Goal: Task Accomplishment & Management: Manage account settings

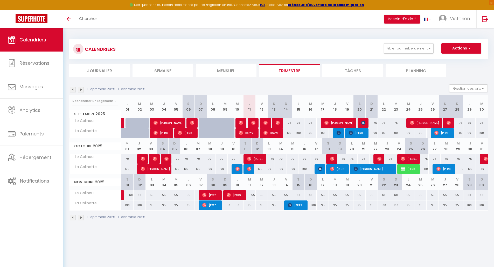
select select
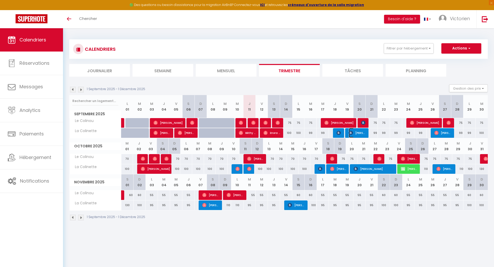
click at [361, 135] on span "[PERSON_NAME]" at bounding box center [357, 133] width 17 height 10
select select "OK"
select select "KO"
select select "0"
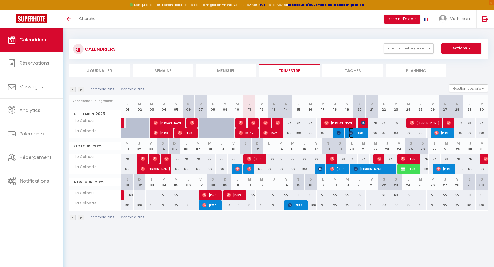
select select "1"
select select
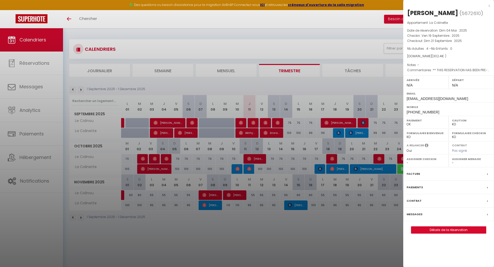
click at [341, 133] on div at bounding box center [247, 133] width 494 height 267
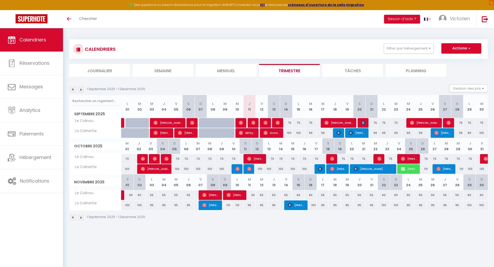
click at [341, 133] on div at bounding box center [338, 133] width 12 height 10
click at [337, 133] on img at bounding box center [339, 133] width 4 height 4
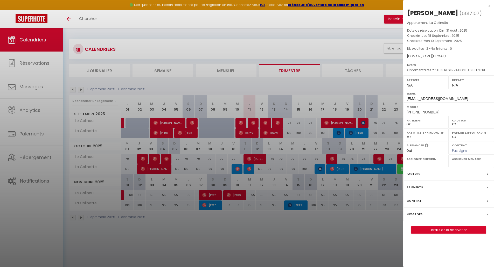
click at [363, 124] on div at bounding box center [247, 133] width 494 height 267
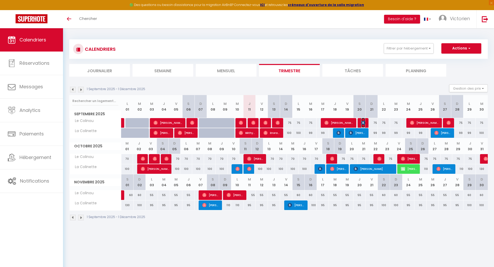
click at [363, 124] on img at bounding box center [363, 123] width 4 height 4
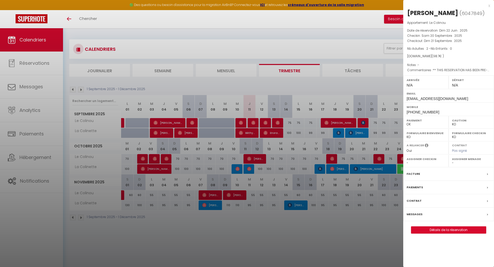
click at [363, 124] on div at bounding box center [247, 133] width 494 height 267
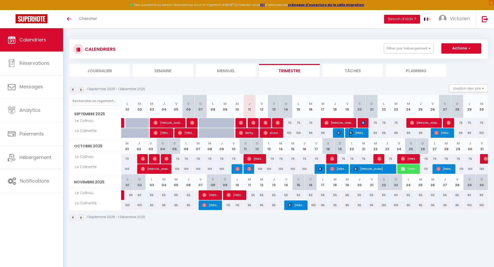
click at [360, 134] on span "[PERSON_NAME]" at bounding box center [357, 133] width 16 height 10
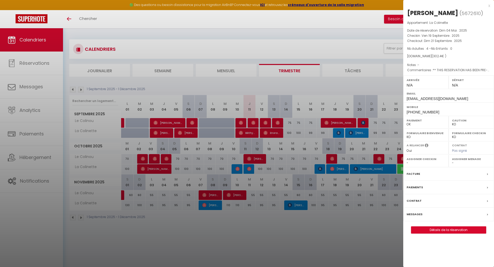
click at [360, 134] on div at bounding box center [247, 133] width 494 height 267
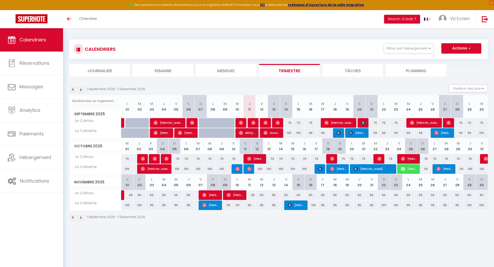
click at [323, 169] on div at bounding box center [319, 169] width 12 height 10
click at [320, 170] on img at bounding box center [320, 169] width 4 height 4
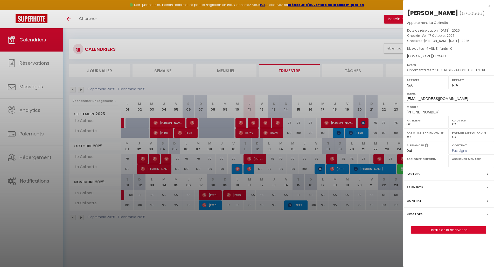
click at [320, 170] on div at bounding box center [247, 133] width 494 height 267
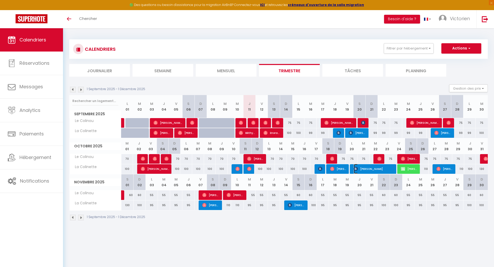
click at [363, 172] on span "[PERSON_NAME]" at bounding box center [374, 169] width 41 height 10
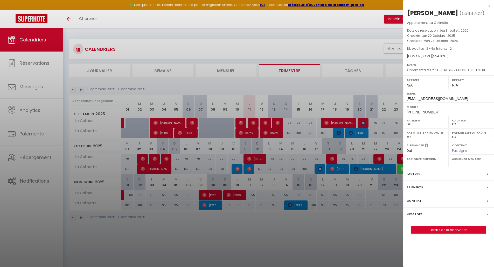
click at [319, 171] on div at bounding box center [247, 133] width 494 height 267
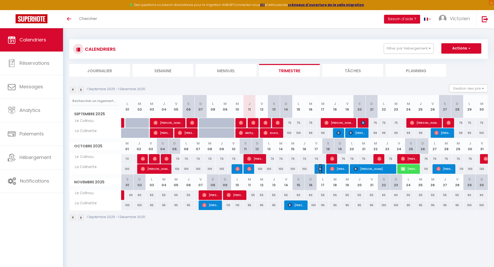
click at [319, 171] on img at bounding box center [320, 169] width 4 height 4
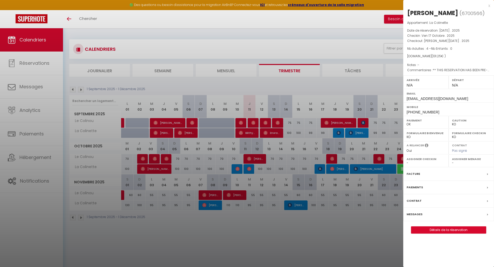
click at [325, 228] on div at bounding box center [247, 133] width 494 height 267
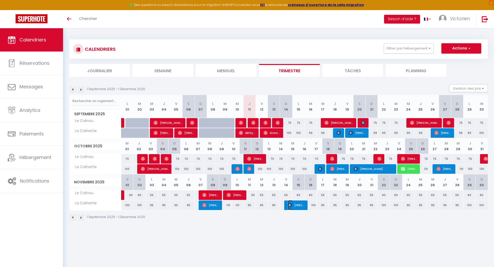
click at [293, 204] on span "[PERSON_NAME]" at bounding box center [296, 206] width 16 height 10
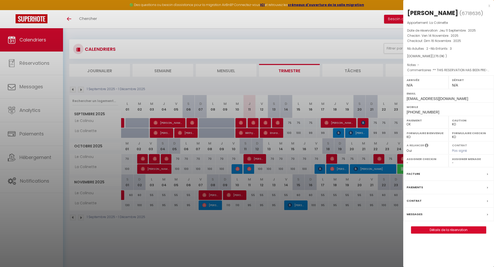
click at [295, 225] on div at bounding box center [247, 133] width 494 height 267
